Goal: Task Accomplishment & Management: Complete application form

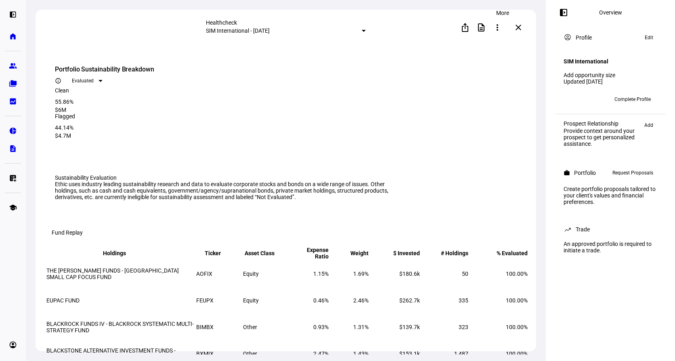
click at [505, 27] on span at bounding box center [496, 27] width 19 height 19
click at [429, 30] on div at bounding box center [337, 180] width 675 height 361
click at [429, 30] on div "ios_share description more_vert more_vert close" at bounding box center [445, 27] width 161 height 16
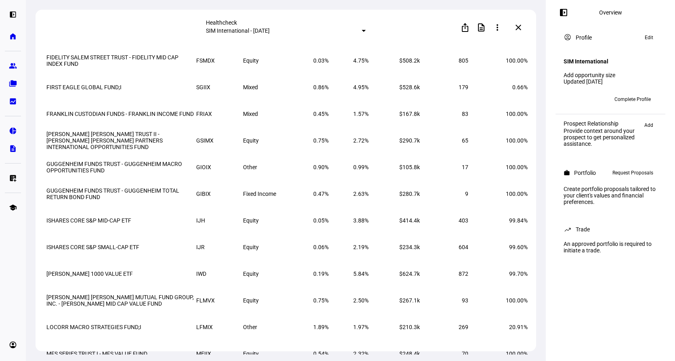
scroll to position [696, 0]
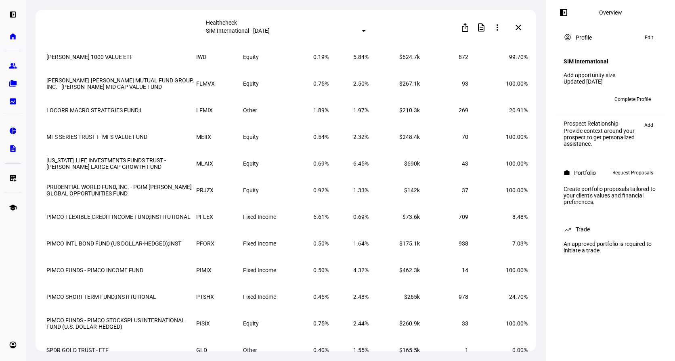
drag, startPoint x: 613, startPoint y: 292, endPoint x: 613, endPoint y: 360, distance: 68.2
click at [502, 30] on mat-icon "more_vert" at bounding box center [497, 28] width 10 height 10
drag, startPoint x: 533, startPoint y: 112, endPoint x: 541, endPoint y: 270, distance: 158.3
click at [534, 310] on div at bounding box center [337, 180] width 675 height 361
click at [571, 305] on div "left_panel_open Overview account_circle Profile Edit SIM International Add oppo…" at bounding box center [609, 180] width 129 height 361
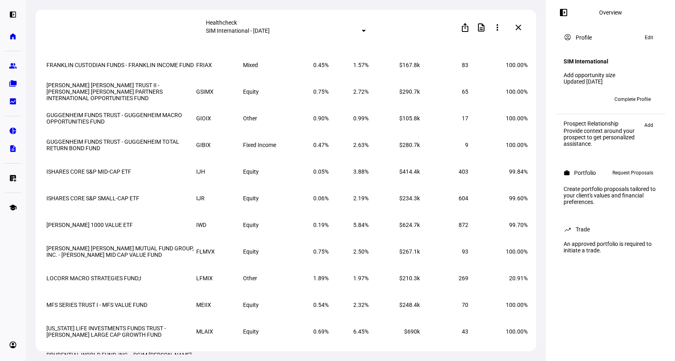
scroll to position [413, 0]
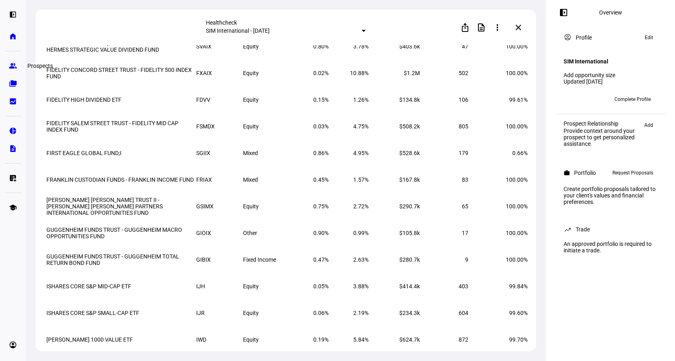
click at [14, 62] on eth-mat-symbol "group" at bounding box center [13, 66] width 8 height 8
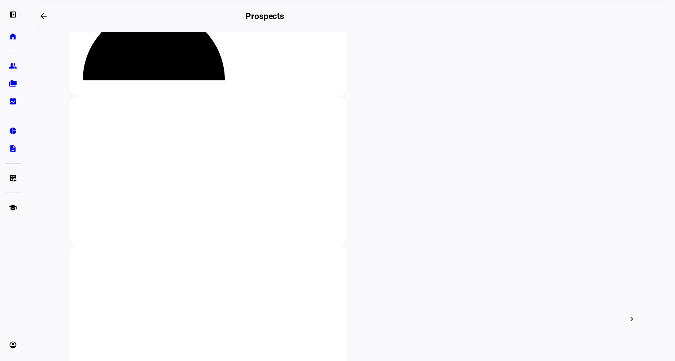
scroll to position [121, 0]
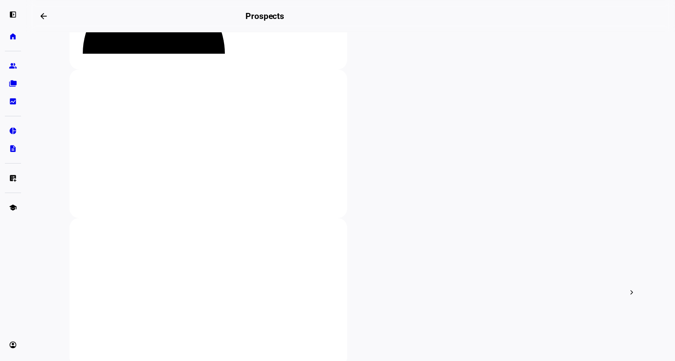
click at [121, 189] on div at bounding box center [337, 180] width 675 height 361
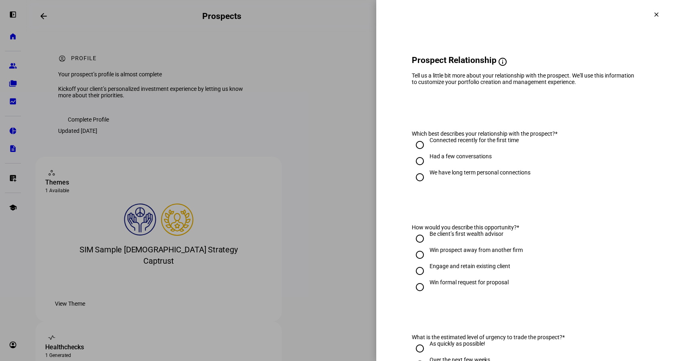
click at [468, 175] on div "We have long term personal connections" at bounding box center [479, 172] width 101 height 6
click at [428, 182] on input "We have long term personal connections" at bounding box center [419, 177] width 16 height 16
radio input "true"
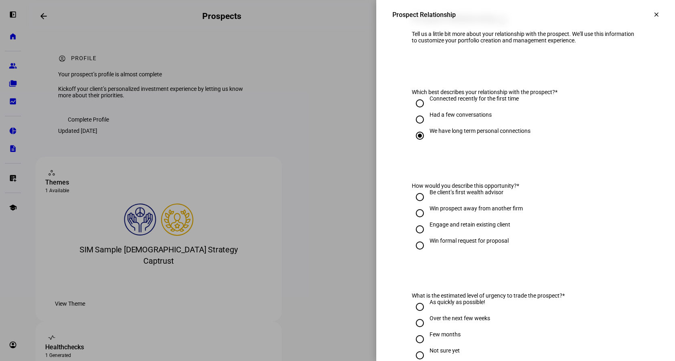
scroll to position [61, 0]
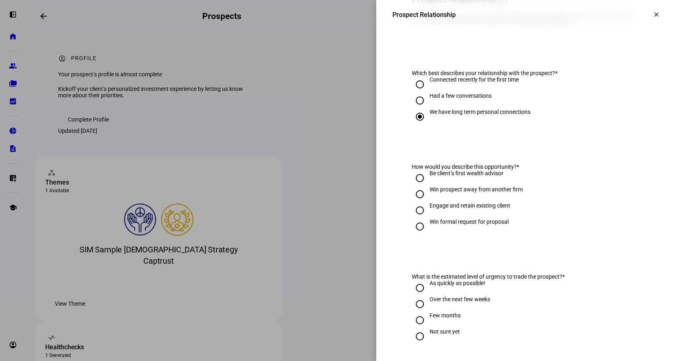
click at [498, 225] on div "Win formal request for proposal" at bounding box center [468, 221] width 79 height 6
click at [428, 226] on input "Win formal request for proposal" at bounding box center [419, 226] width 16 height 16
radio input "true"
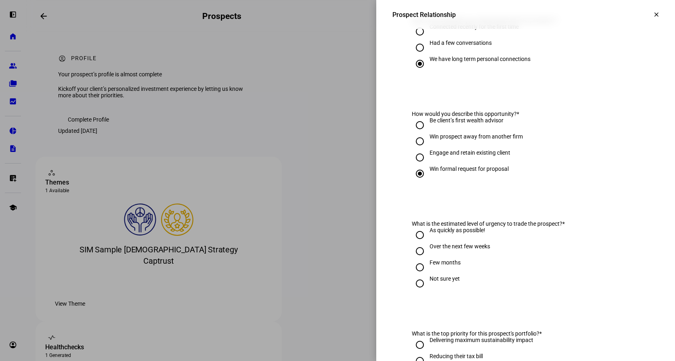
scroll to position [111, 0]
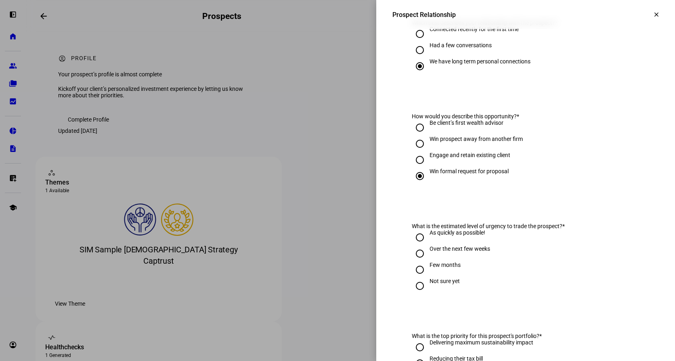
click at [440, 268] on div "Few months" at bounding box center [444, 264] width 31 height 6
click at [428, 276] on input "Few months" at bounding box center [419, 269] width 16 height 16
radio input "true"
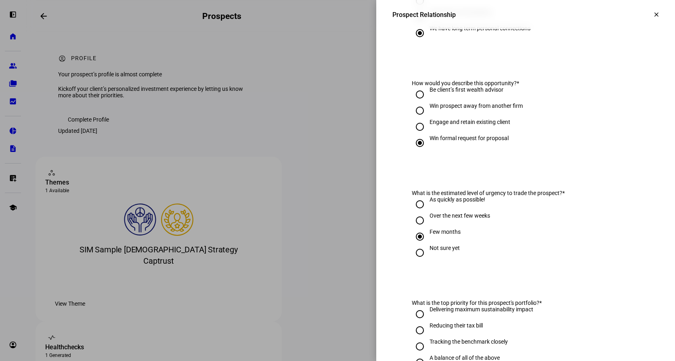
scroll to position [262, 0]
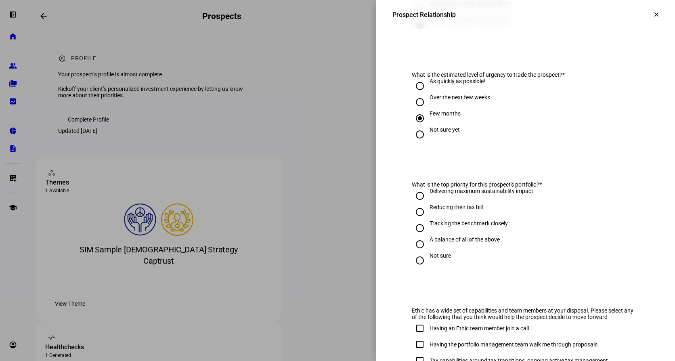
click at [489, 194] on div "Delivering maximum sustainability impact" at bounding box center [481, 191] width 104 height 6
click at [428, 199] on input "Delivering maximum sustainability impact" at bounding box center [419, 196] width 16 height 16
radio input "true"
click at [477, 226] on div "Tracking the benchmark closely" at bounding box center [468, 223] width 78 height 6
click at [428, 231] on input "Tracking the benchmark closely" at bounding box center [419, 228] width 16 height 16
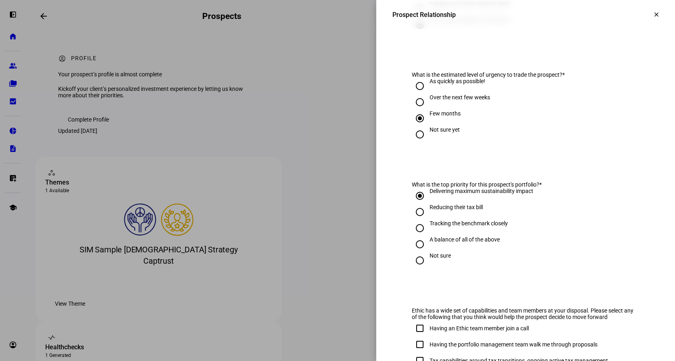
radio input "true"
click at [460, 242] on div "A balance of all of the above" at bounding box center [464, 239] width 70 height 6
click at [428, 244] on input "A balance of all of the above" at bounding box center [419, 244] width 16 height 16
radio input "true"
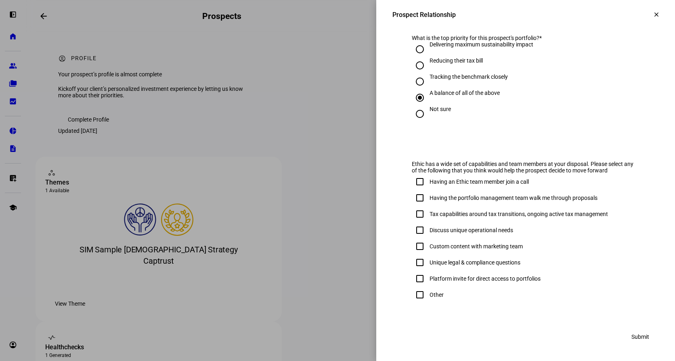
scroll to position [416, 0]
click at [432, 298] on div "Other" at bounding box center [436, 294] width 14 height 6
click at [428, 298] on input "Other" at bounding box center [419, 294] width 16 height 16
checkbox input "true"
click at [645, 334] on span at bounding box center [639, 336] width 37 height 16
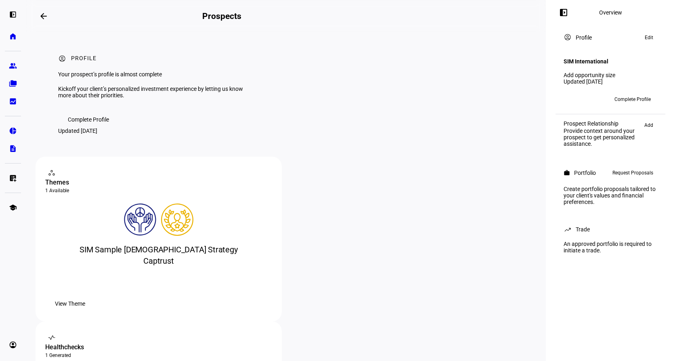
click at [448, 12] on eth-layout-page-header "arrow_backwards Prospects Overview left_panel_close" at bounding box center [286, 16] width 520 height 32
click at [9, 36] on eth-mat-symbol "home" at bounding box center [13, 36] width 8 height 8
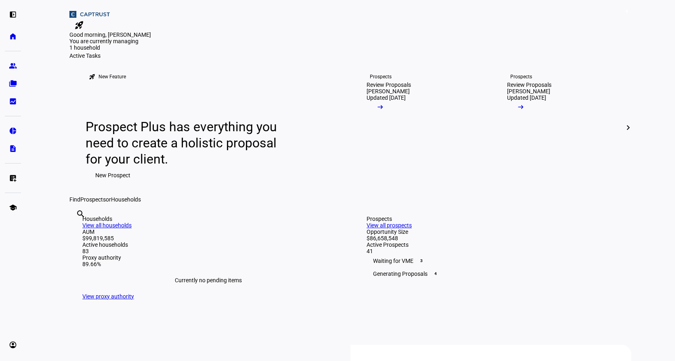
click at [623, 15] on span "8" at bounding box center [626, 11] width 6 height 6
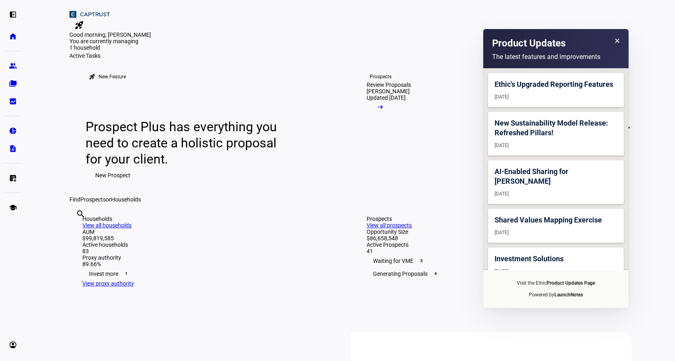
click at [652, 67] on eth-layout-page-content "rocket_launch Product Updates The latest features and improvements Ethic's Upgr…" at bounding box center [350, 180] width 649 height 361
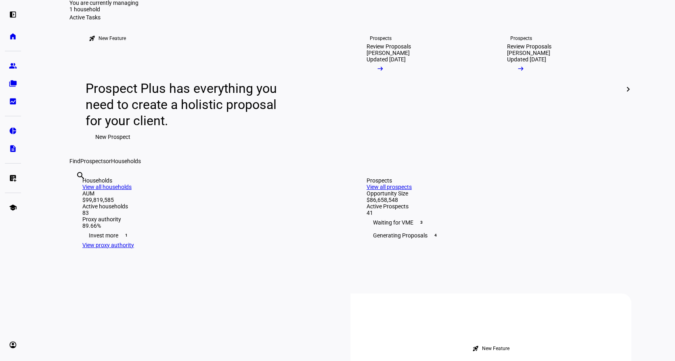
scroll to position [40, 0]
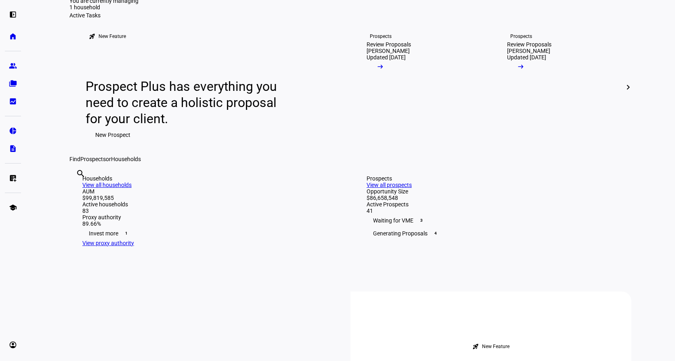
click at [631, 97] on span at bounding box center [627, 86] width 19 height 19
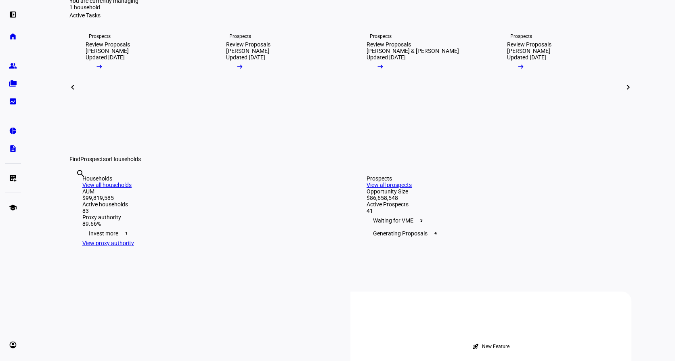
click at [631, 97] on span at bounding box center [627, 86] width 19 height 19
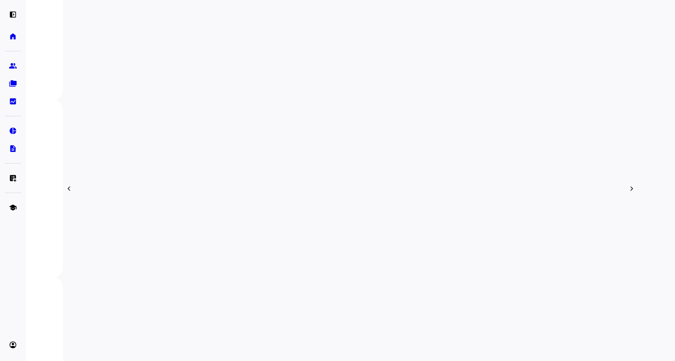
scroll to position [262, 0]
click at [10, 69] on eth-mat-symbol "group" at bounding box center [13, 66] width 8 height 8
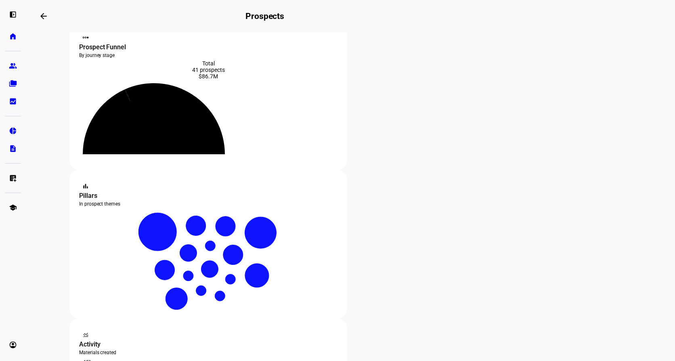
scroll to position [40, 0]
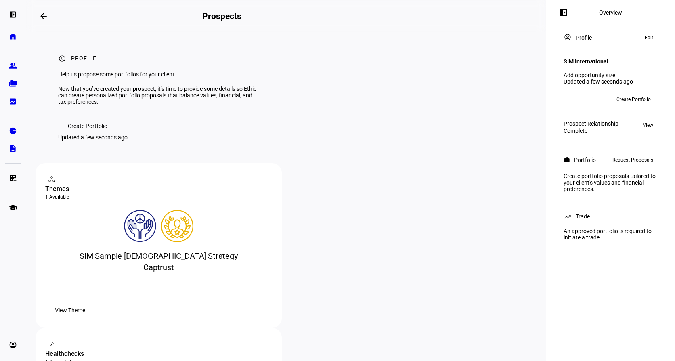
click at [632, 157] on span "Request Proposals" at bounding box center [632, 160] width 41 height 10
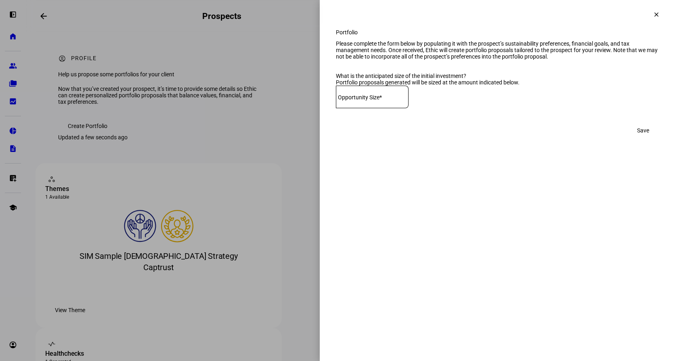
click at [372, 100] on mat-label "Opportunity Size*" at bounding box center [360, 97] width 44 height 6
type input "10,000,000"
click at [645, 138] on span "Save" at bounding box center [643, 130] width 12 height 16
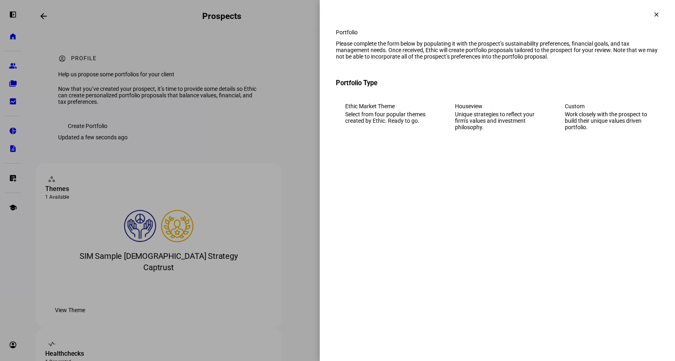
click at [603, 130] on div "Work closely with the prospect to build their unique values driven portfolio." at bounding box center [606, 120] width 85 height 19
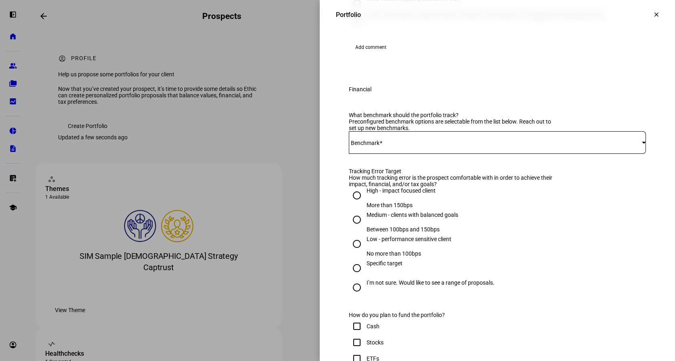
scroll to position [242, 0]
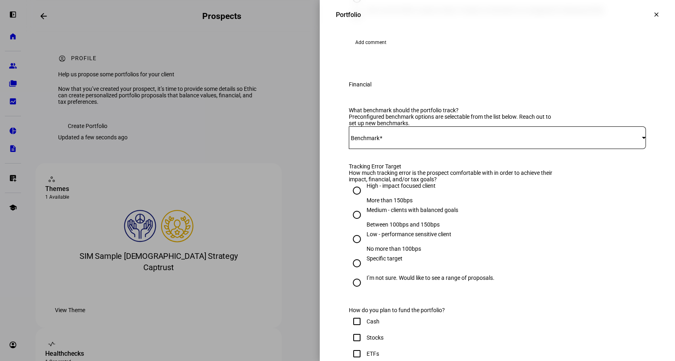
click at [440, 149] on div at bounding box center [497, 137] width 297 height 23
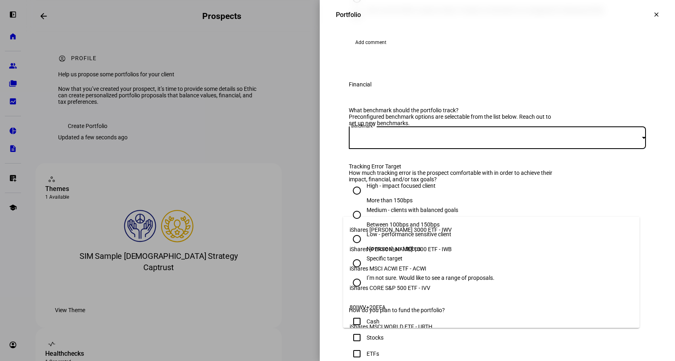
click at [437, 227] on mat-option "iShares [PERSON_NAME] 3000 ETF - IWV" at bounding box center [491, 229] width 296 height 19
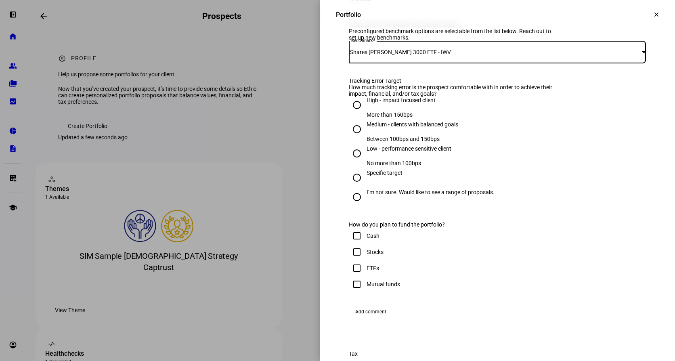
scroll to position [333, 0]
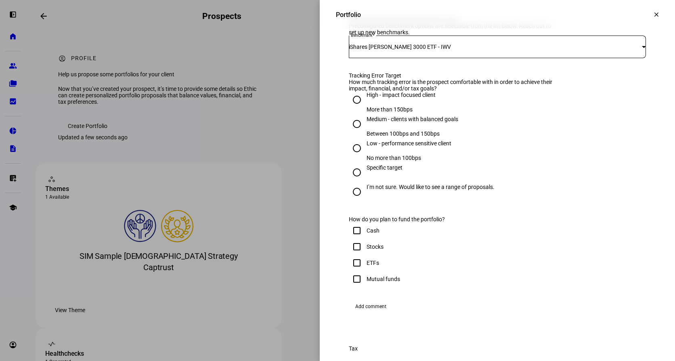
click at [351, 156] on input "Low - performance sensitive client No more than 100bps" at bounding box center [357, 148] width 16 height 16
radio input "true"
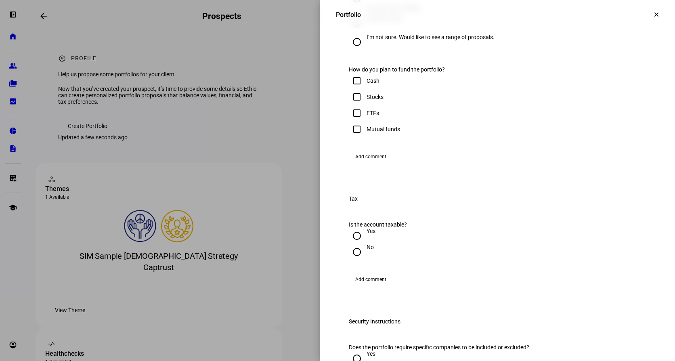
scroll to position [494, 0]
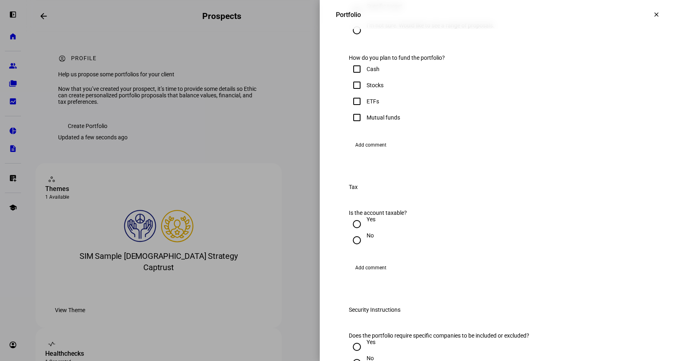
click at [350, 77] on input "Cash" at bounding box center [357, 69] width 16 height 16
checkbox input "true"
click at [353, 93] on input "Stocks" at bounding box center [357, 85] width 16 height 16
checkbox input "true"
click at [351, 109] on input "ETFs" at bounding box center [357, 101] width 16 height 16
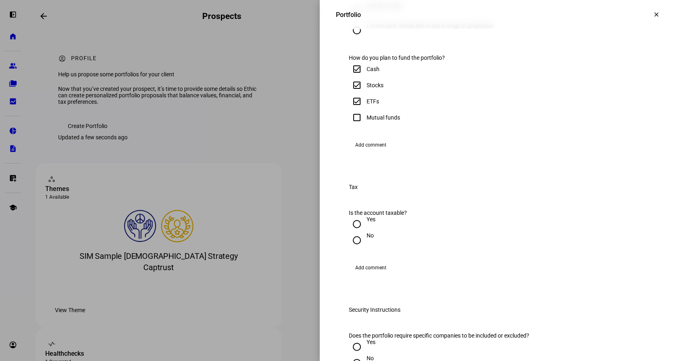
checkbox input "true"
click at [351, 125] on input "Mutual funds" at bounding box center [357, 117] width 16 height 16
checkbox input "true"
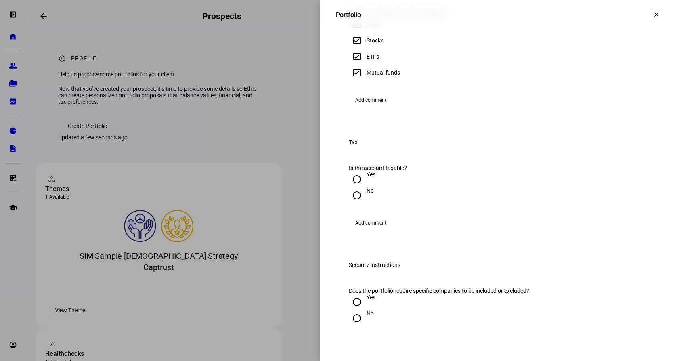
scroll to position [555, 0]
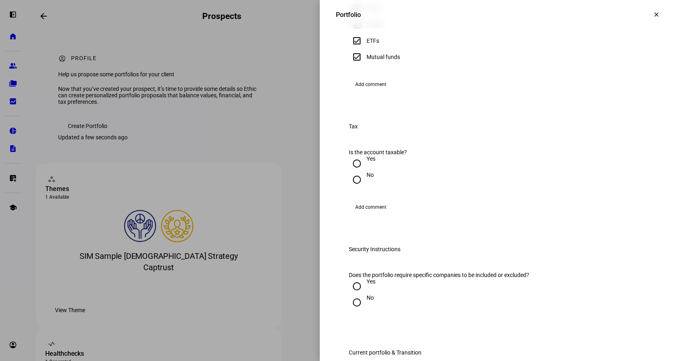
click at [349, 188] on input "No" at bounding box center [357, 179] width 16 height 16
radio input "true"
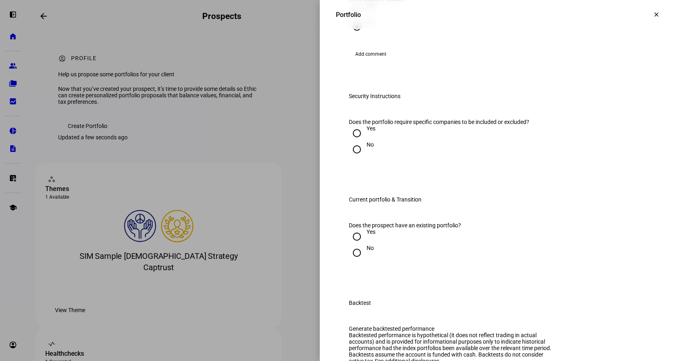
scroll to position [726, 0]
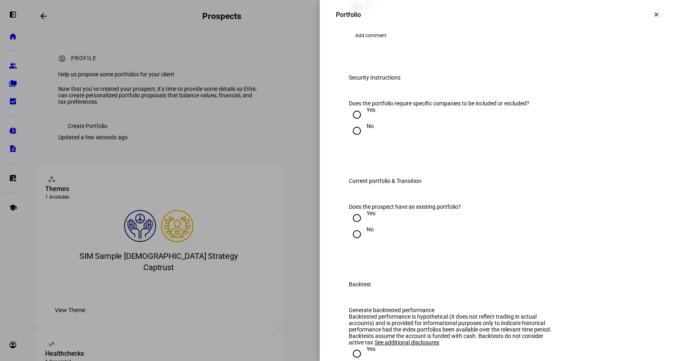
click at [350, 139] on input "No" at bounding box center [357, 131] width 16 height 16
radio input "true"
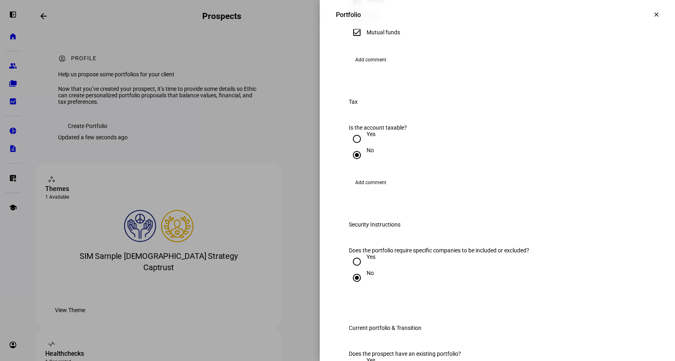
scroll to position [575, 0]
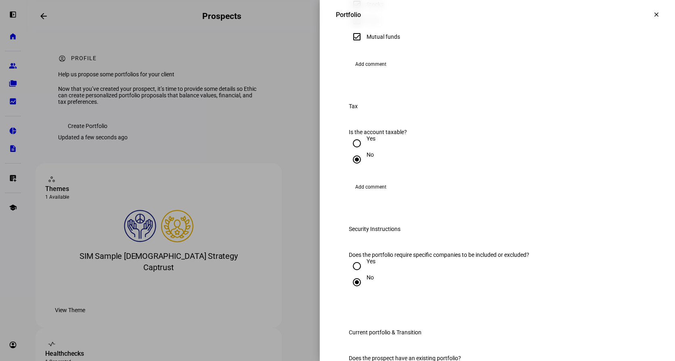
click at [351, 45] on input "Mutual funds" at bounding box center [357, 37] width 16 height 16
checkbox input "false"
click at [356, 29] on input "ETFs" at bounding box center [357, 21] width 16 height 16
checkbox input "false"
click at [355, 13] on input "Stocks" at bounding box center [357, 4] width 16 height 16
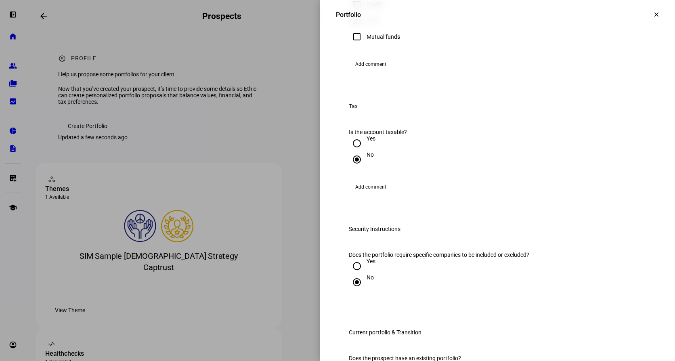
checkbox input "false"
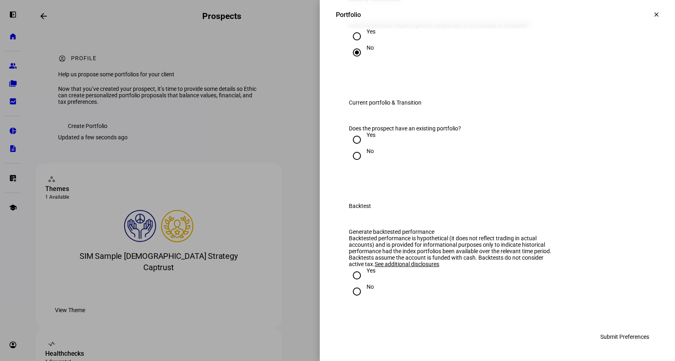
scroll to position [898, 0]
click at [349, 148] on input "Yes" at bounding box center [357, 140] width 16 height 16
radio input "true"
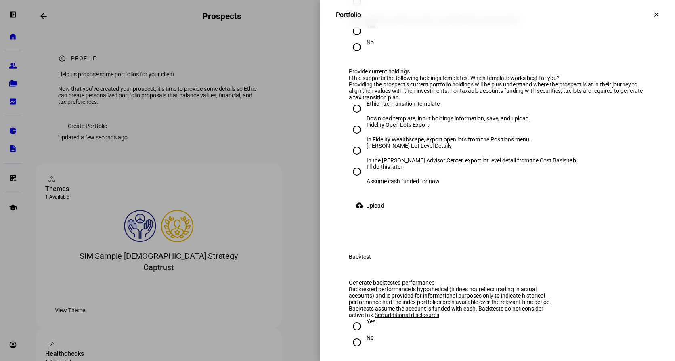
click at [353, 55] on input "No" at bounding box center [357, 47] width 16 height 16
radio input "true"
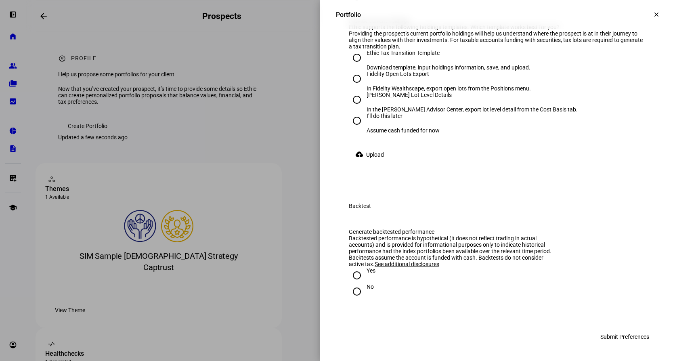
scroll to position [1109, 0]
click at [350, 129] on input "I’ll do this later Assume cash funded for now" at bounding box center [357, 121] width 16 height 16
radio input "true"
click at [349, 274] on input "Yes" at bounding box center [357, 275] width 16 height 16
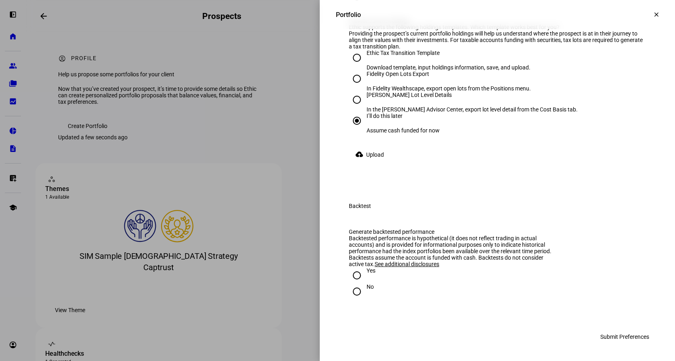
radio input "true"
click at [600, 338] on span "Submit Preferences" at bounding box center [624, 336] width 49 height 16
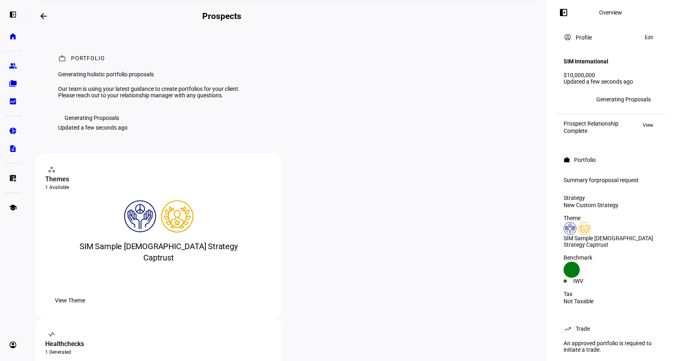
scroll to position [16, 0]
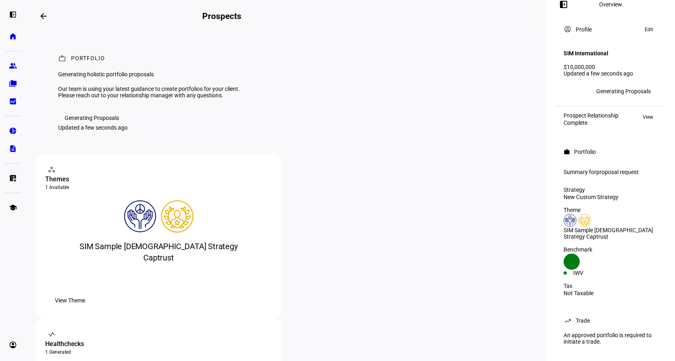
click at [615, 88] on div "Generating Proposals" at bounding box center [623, 91] width 54 height 6
click at [643, 112] on span "View" at bounding box center [647, 117] width 10 height 10
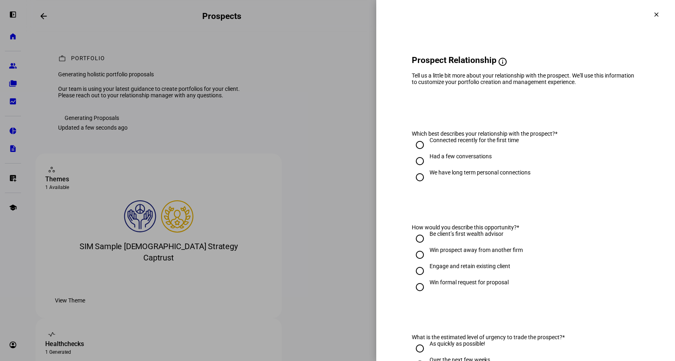
click at [652, 14] on mat-icon "clear" at bounding box center [655, 14] width 7 height 7
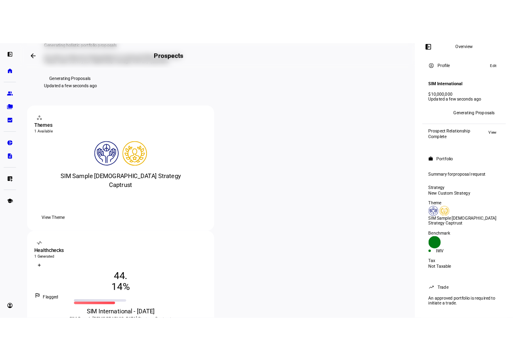
scroll to position [81, 0]
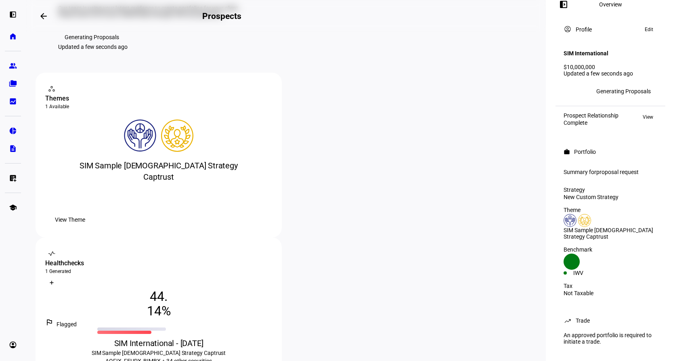
click at [85, 228] on span "View Theme" at bounding box center [70, 219] width 30 height 16
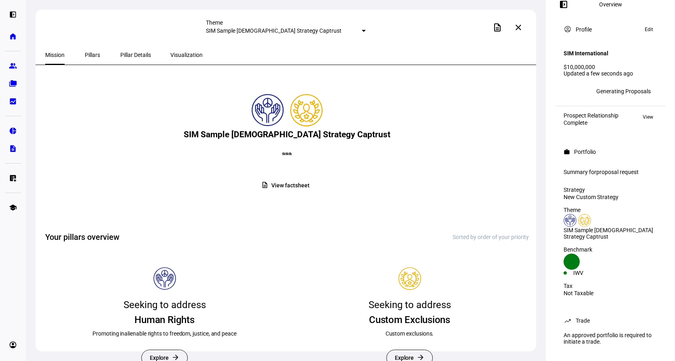
click at [289, 193] on span "View factsheet" at bounding box center [290, 186] width 38 height 16
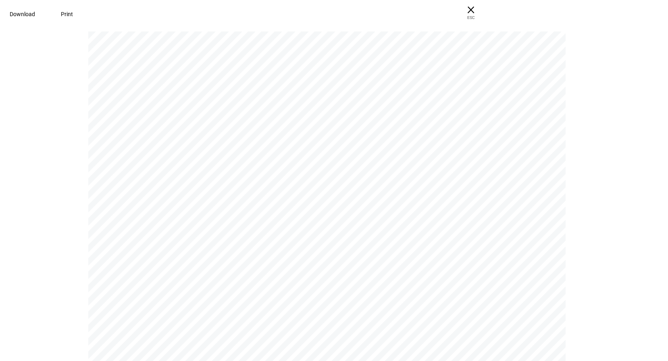
click at [35, 16] on span "Download" at bounding box center [22, 14] width 25 height 6
